Goal: Transaction & Acquisition: Obtain resource

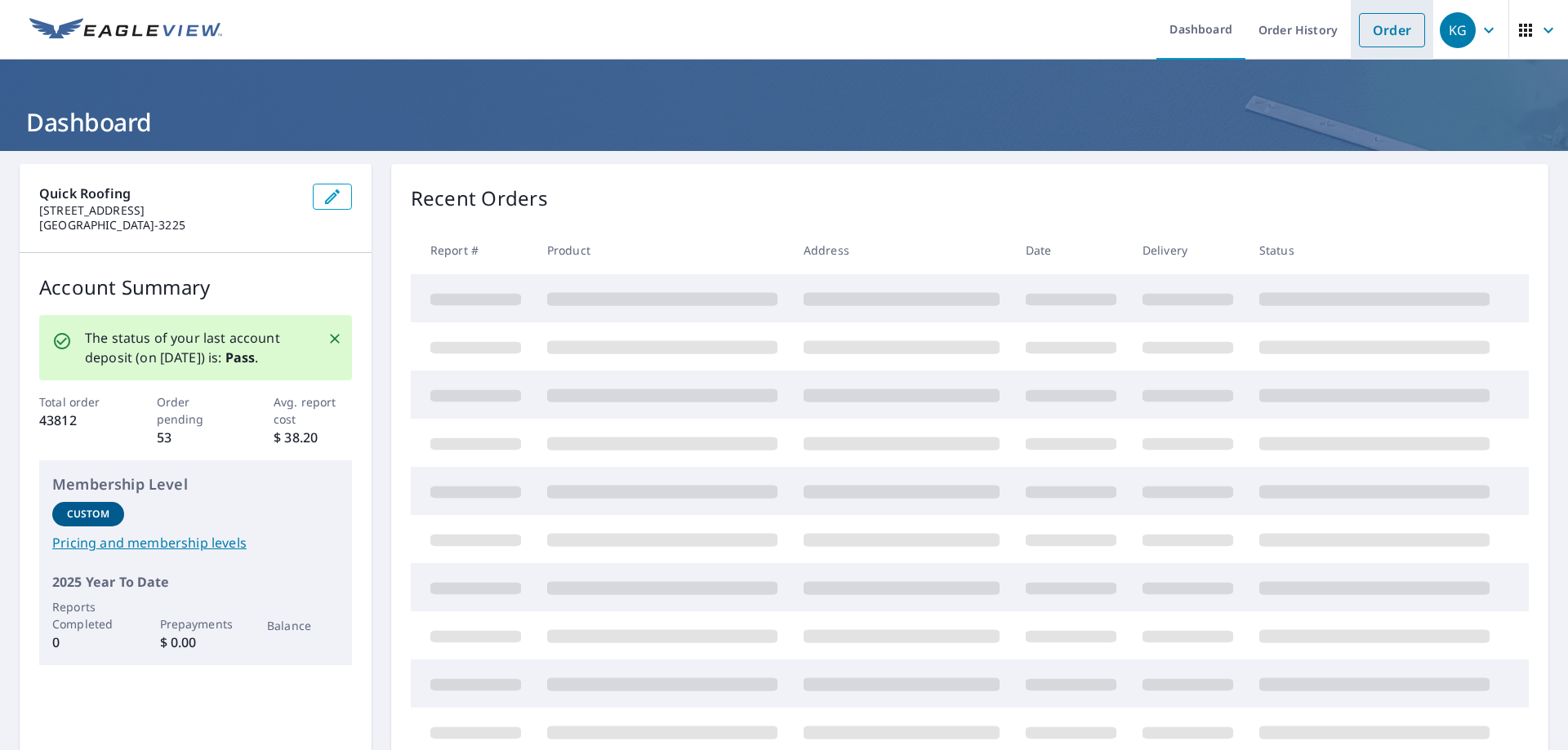
click at [1373, 37] on link "Order" at bounding box center [1392, 30] width 67 height 35
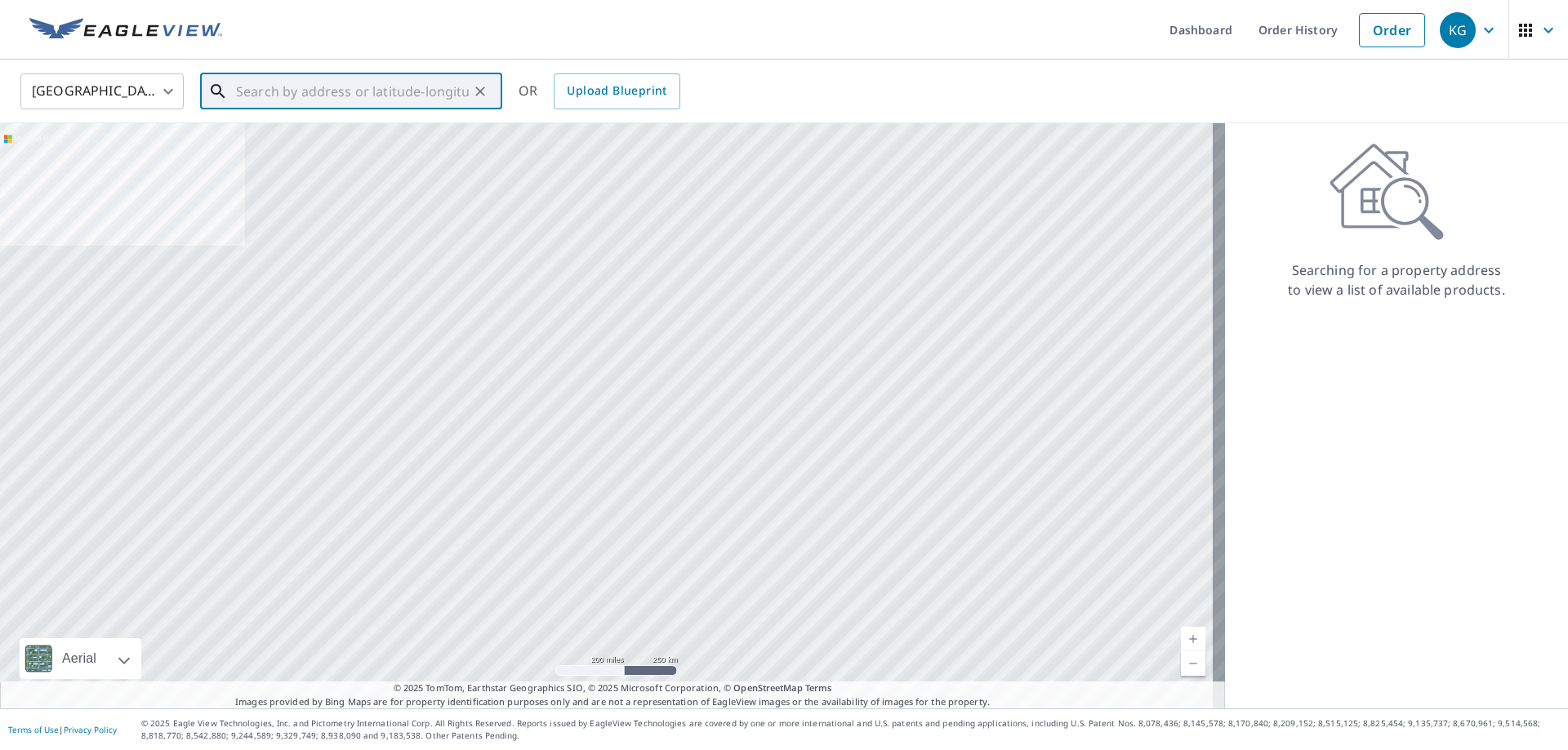
click at [381, 93] on input "text" at bounding box center [352, 91] width 232 height 46
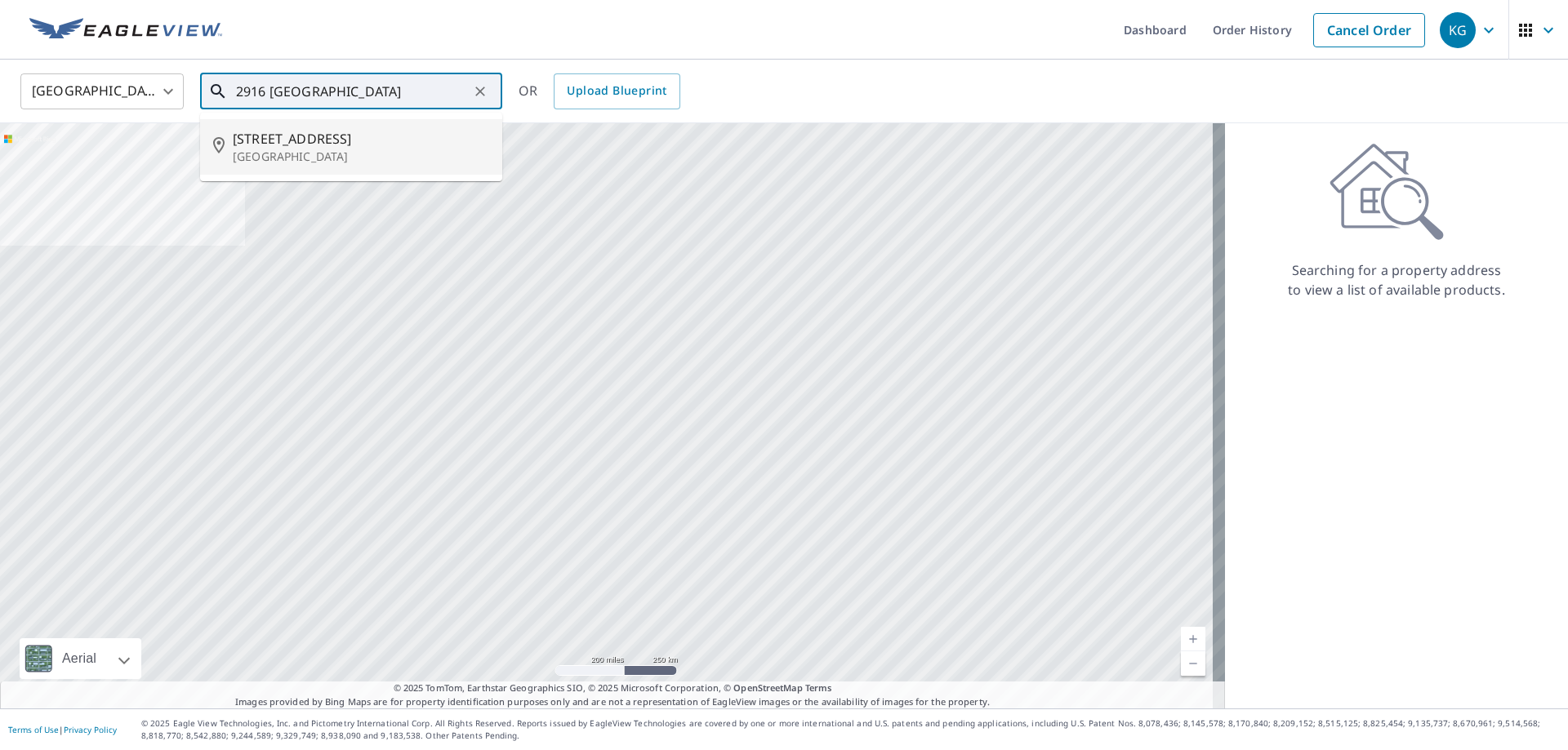
click at [259, 145] on span "[STREET_ADDRESS]" at bounding box center [360, 139] width 256 height 20
type input "[STREET_ADDRESS]"
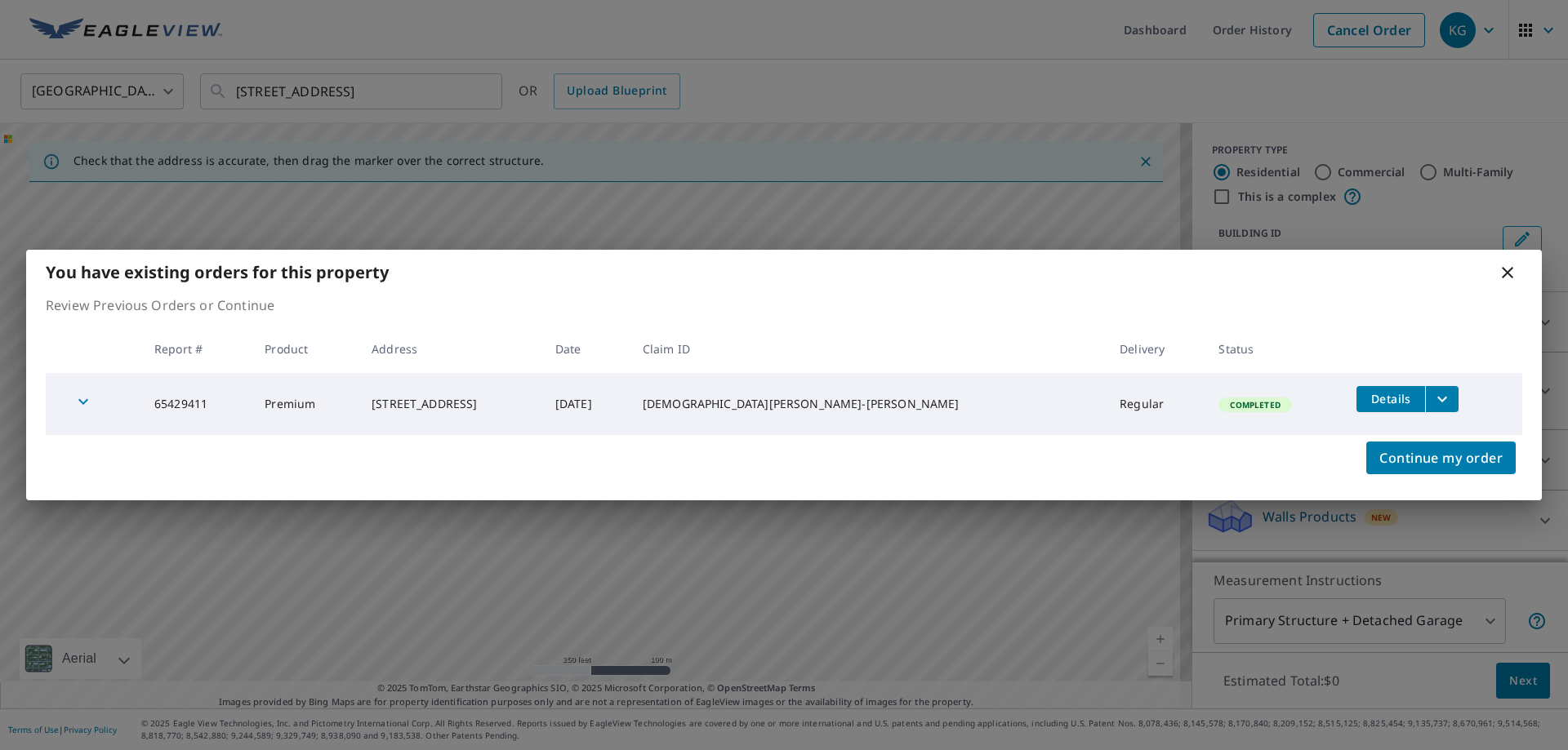
click at [1432, 399] on icon "filesDropdownBtn-65429411" at bounding box center [1442, 399] width 20 height 20
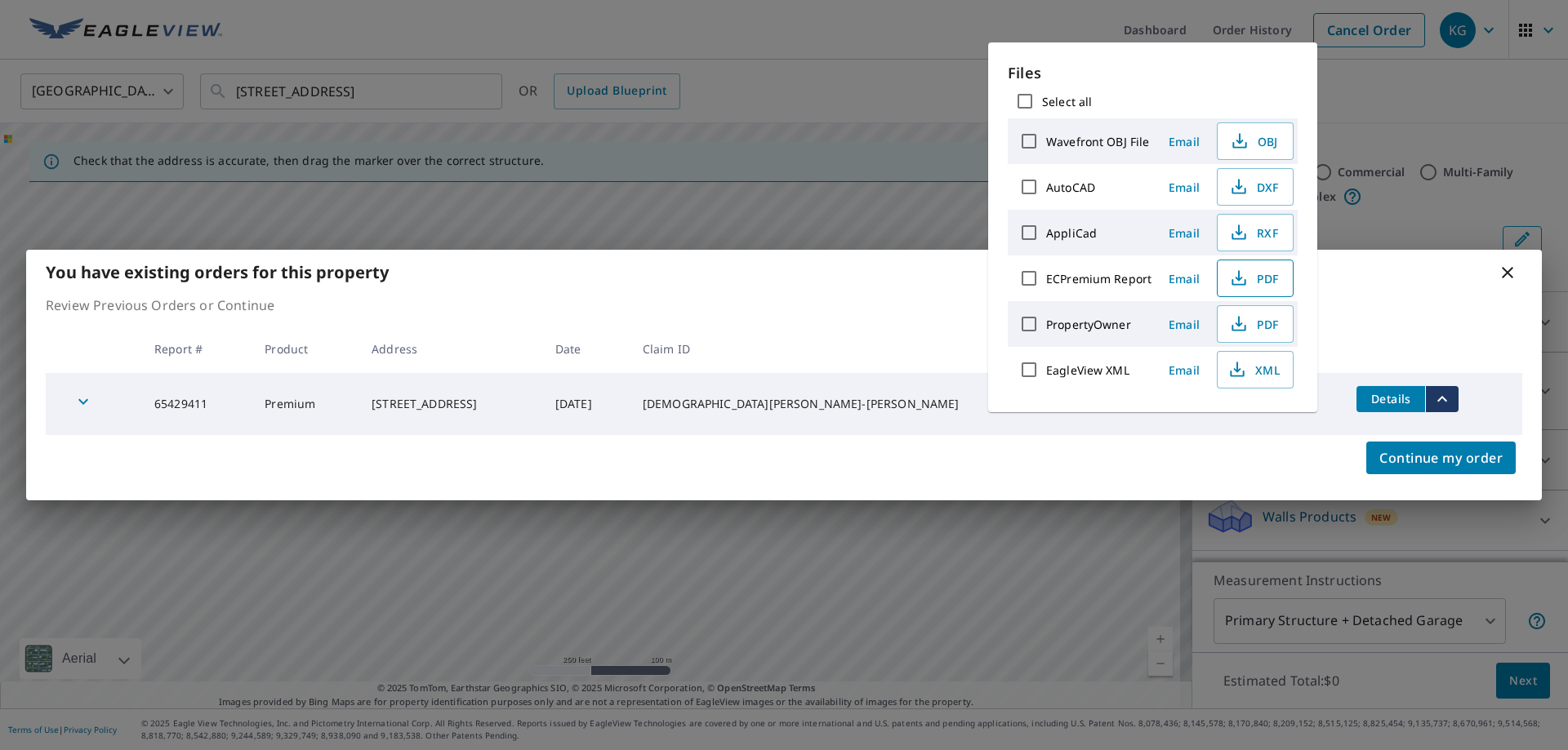
click at [1245, 275] on icon "button" at bounding box center [1239, 278] width 20 height 20
click at [1504, 277] on icon at bounding box center [1508, 273] width 20 height 20
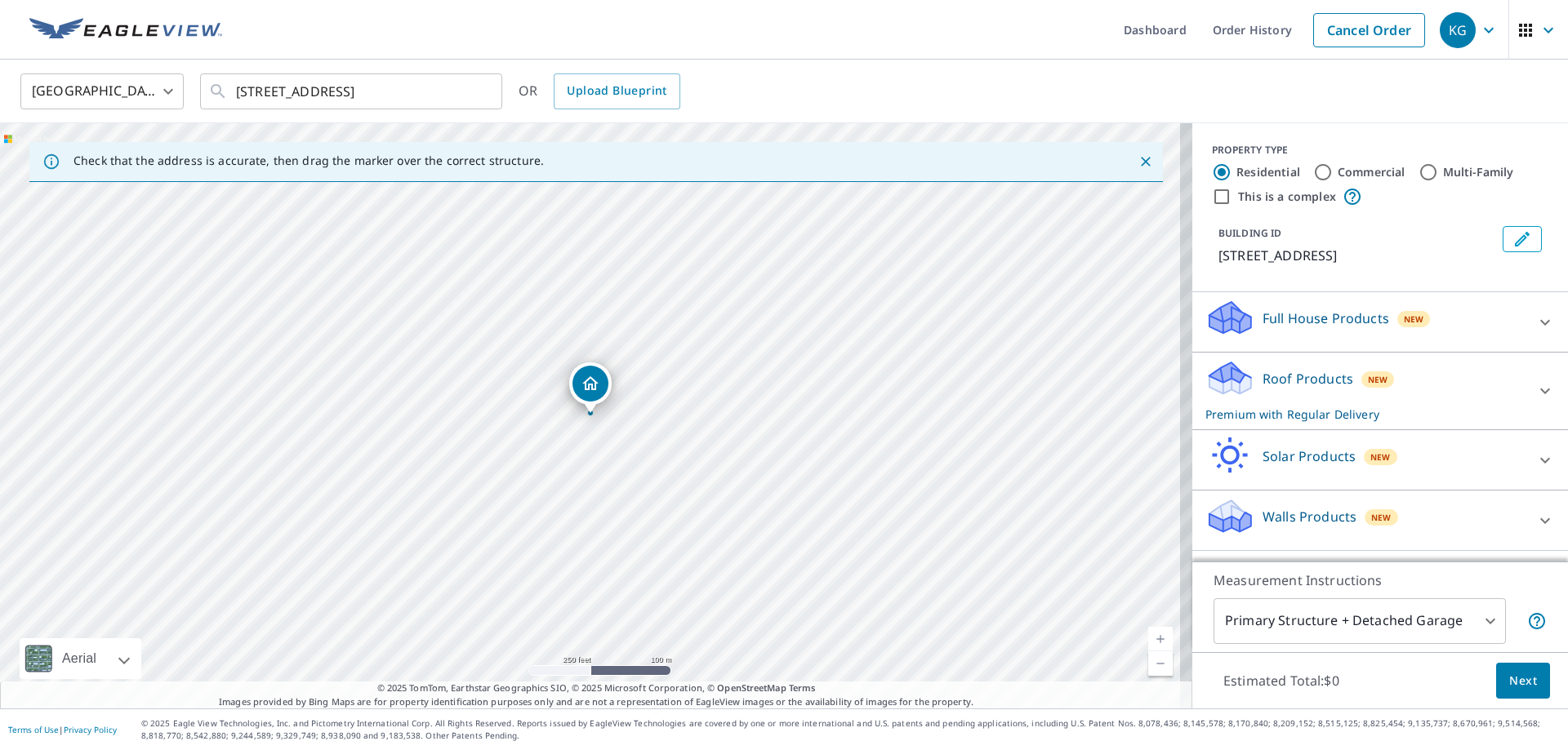
click at [1483, 24] on icon "button" at bounding box center [1489, 30] width 20 height 20
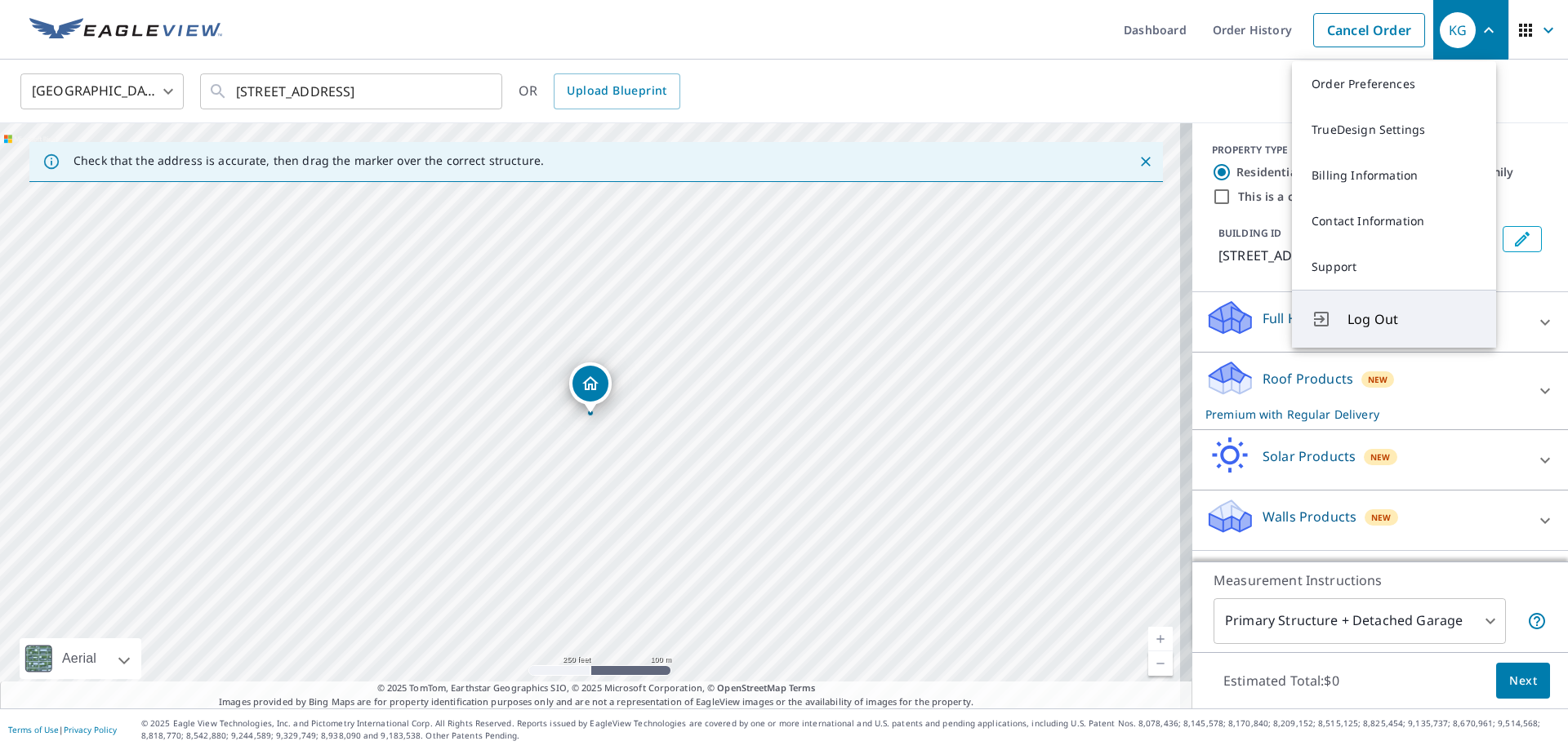
drag, startPoint x: 1358, startPoint y: 321, endPoint x: 1345, endPoint y: 318, distance: 13.3
click at [1359, 321] on span "Log Out" at bounding box center [1412, 319] width 129 height 20
